Goal: Task Accomplishment & Management: Manage account settings

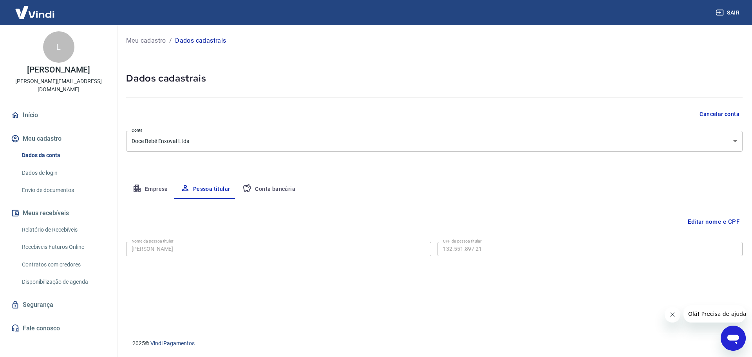
click at [23, 107] on link "Início" at bounding box center [58, 115] width 98 height 17
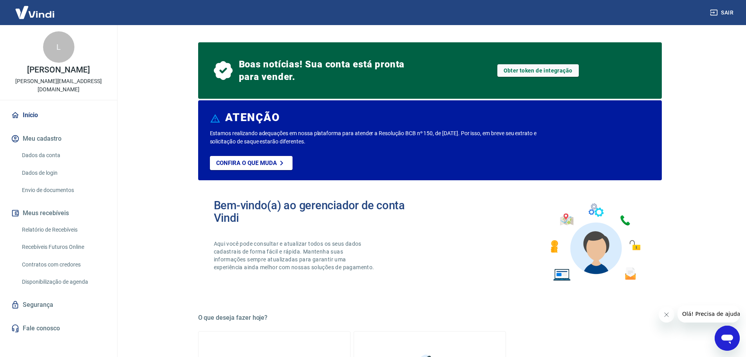
click at [34, 147] on link "Dados da conta" at bounding box center [63, 155] width 89 height 16
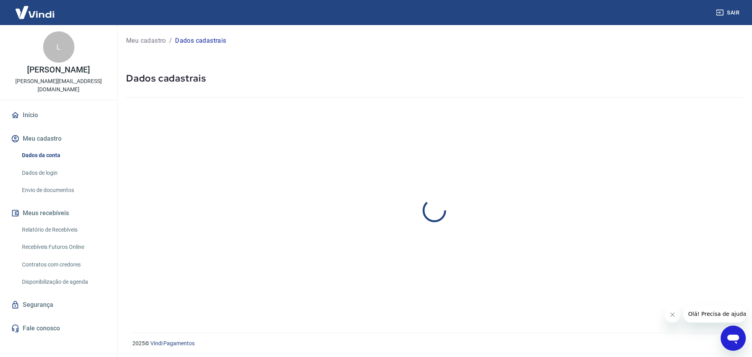
select select "ES"
select select "business"
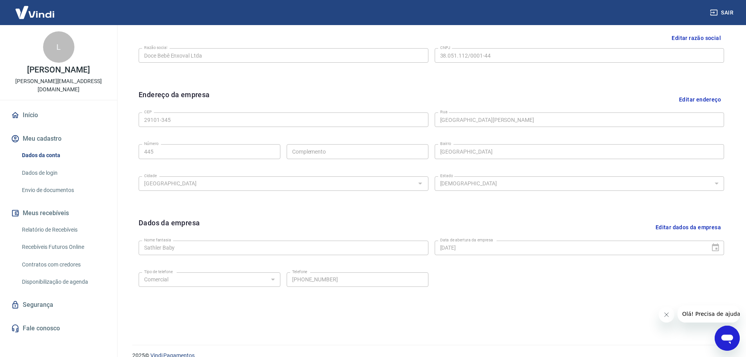
scroll to position [39, 0]
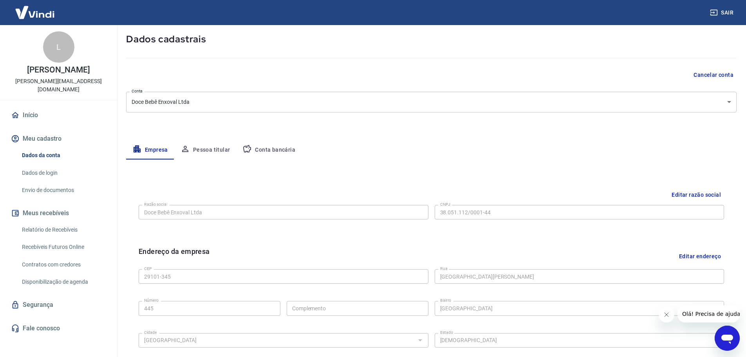
click at [264, 147] on button "Conta bancária" at bounding box center [268, 150] width 65 height 19
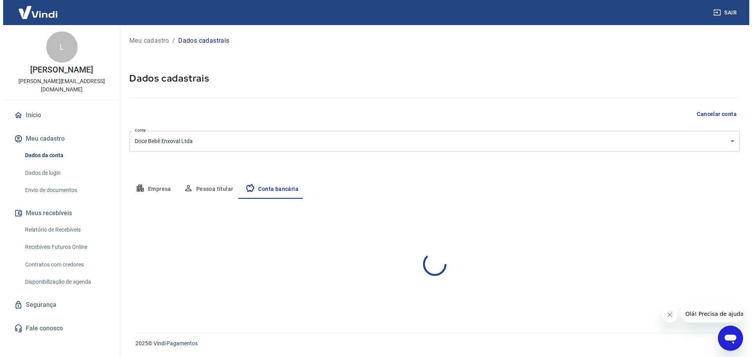
scroll to position [0, 0]
select select "1"
